Goal: Entertainment & Leisure: Consume media (video, audio)

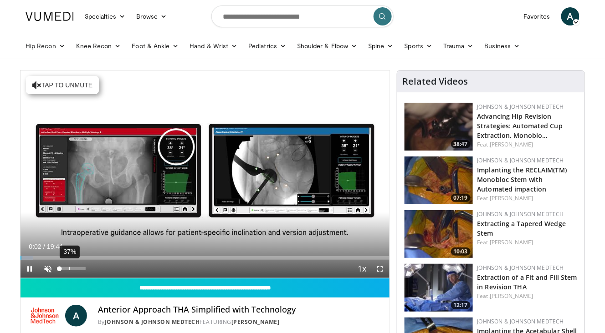
click at [69, 270] on div "37%" at bounding box center [72, 269] width 32 height 18
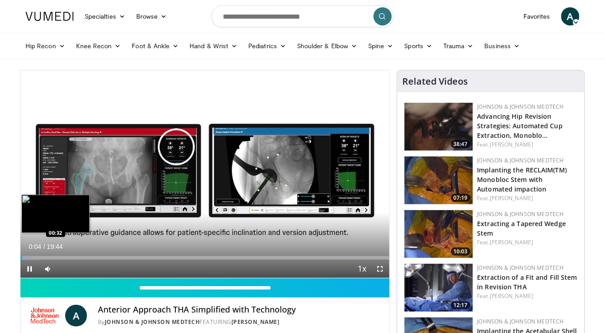
click at [30, 253] on div "Loaded : 3.34% 00:04 00:32" at bounding box center [204, 255] width 369 height 9
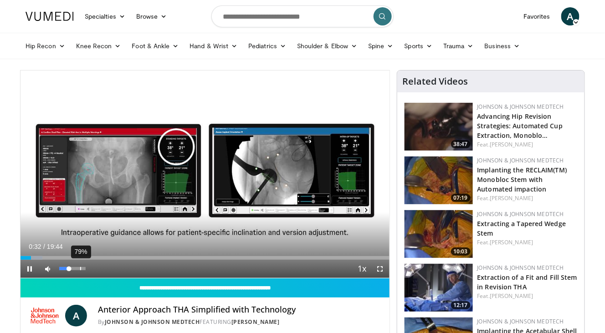
click at [80, 269] on div "79%" at bounding box center [72, 268] width 26 height 3
click at [381, 266] on span "Video Player" at bounding box center [380, 269] width 18 height 18
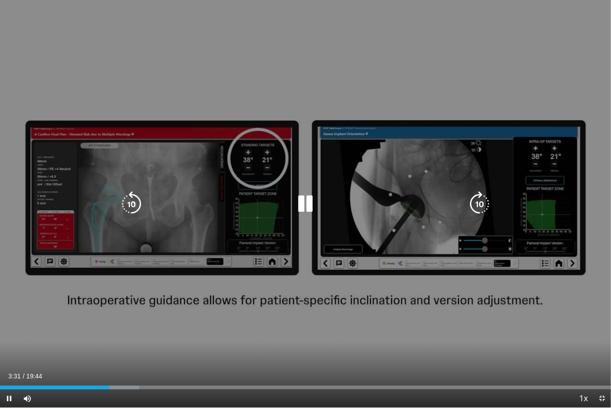
click at [255, 207] on div "Video Player" at bounding box center [305, 204] width 367 height 18
click at [269, 234] on div "10 seconds Tap to unmute" at bounding box center [305, 204] width 611 height 408
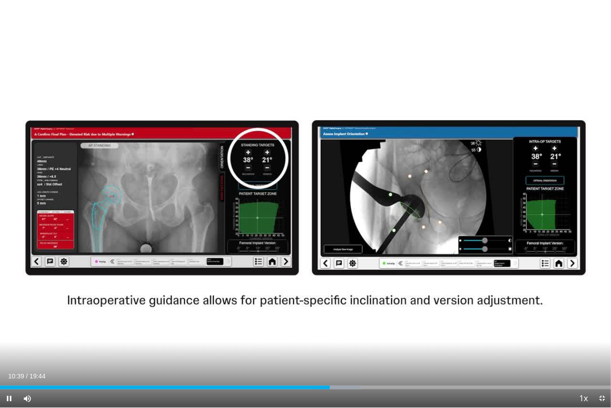
click at [237, 305] on div "10 seconds Tap to unmute" at bounding box center [305, 204] width 611 height 408
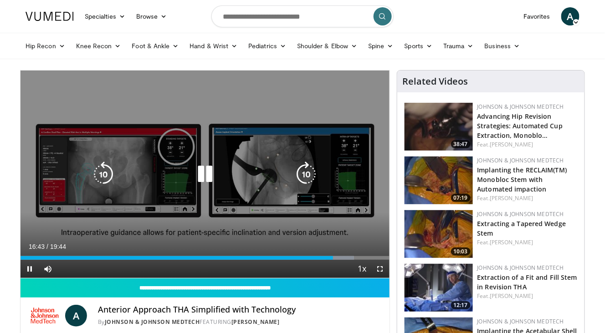
click at [206, 165] on icon "Video Player" at bounding box center [204, 174] width 25 height 25
